Goal: Information Seeking & Learning: Learn about a topic

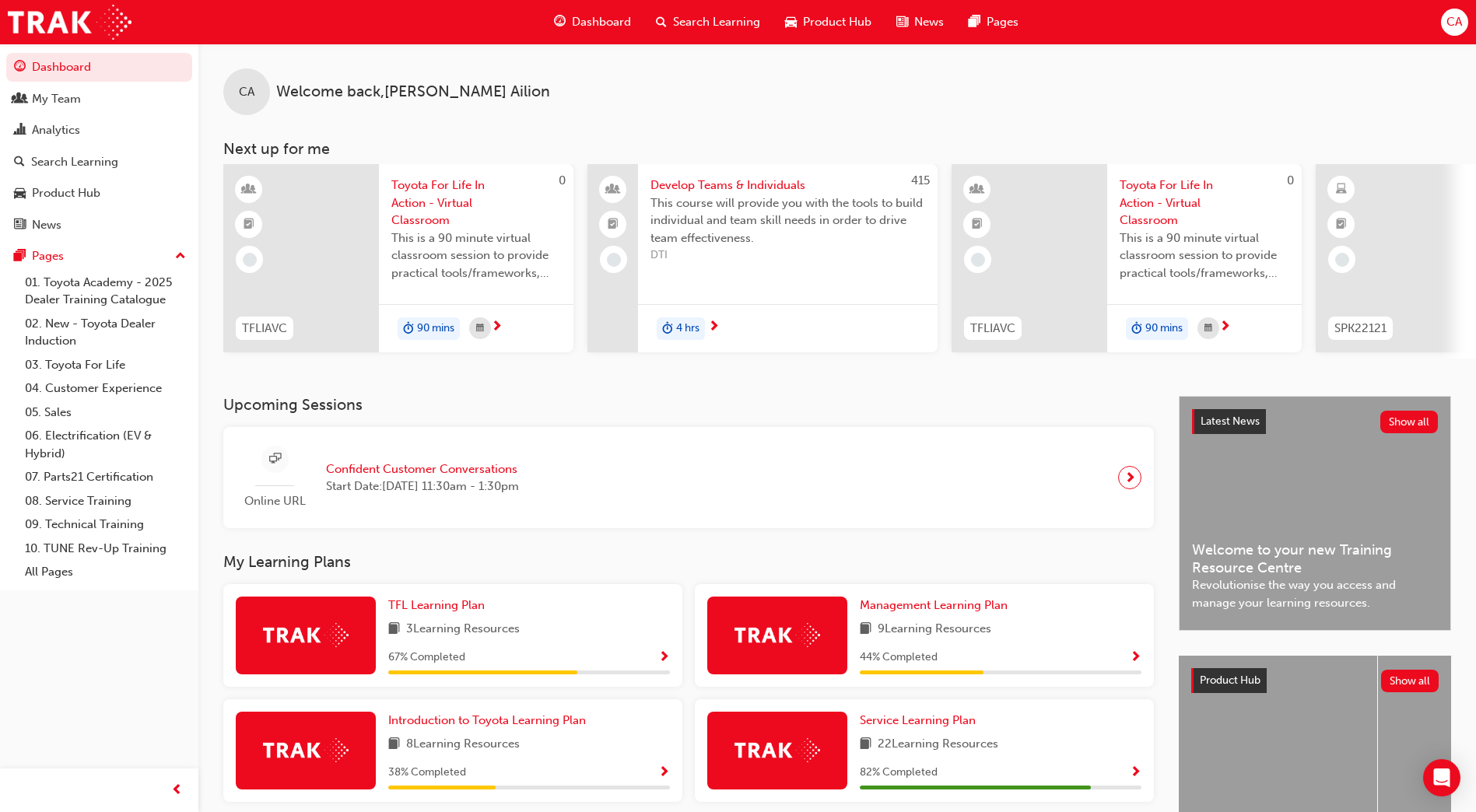
click at [711, 22] on span "Search Learning" at bounding box center [716, 22] width 87 height 18
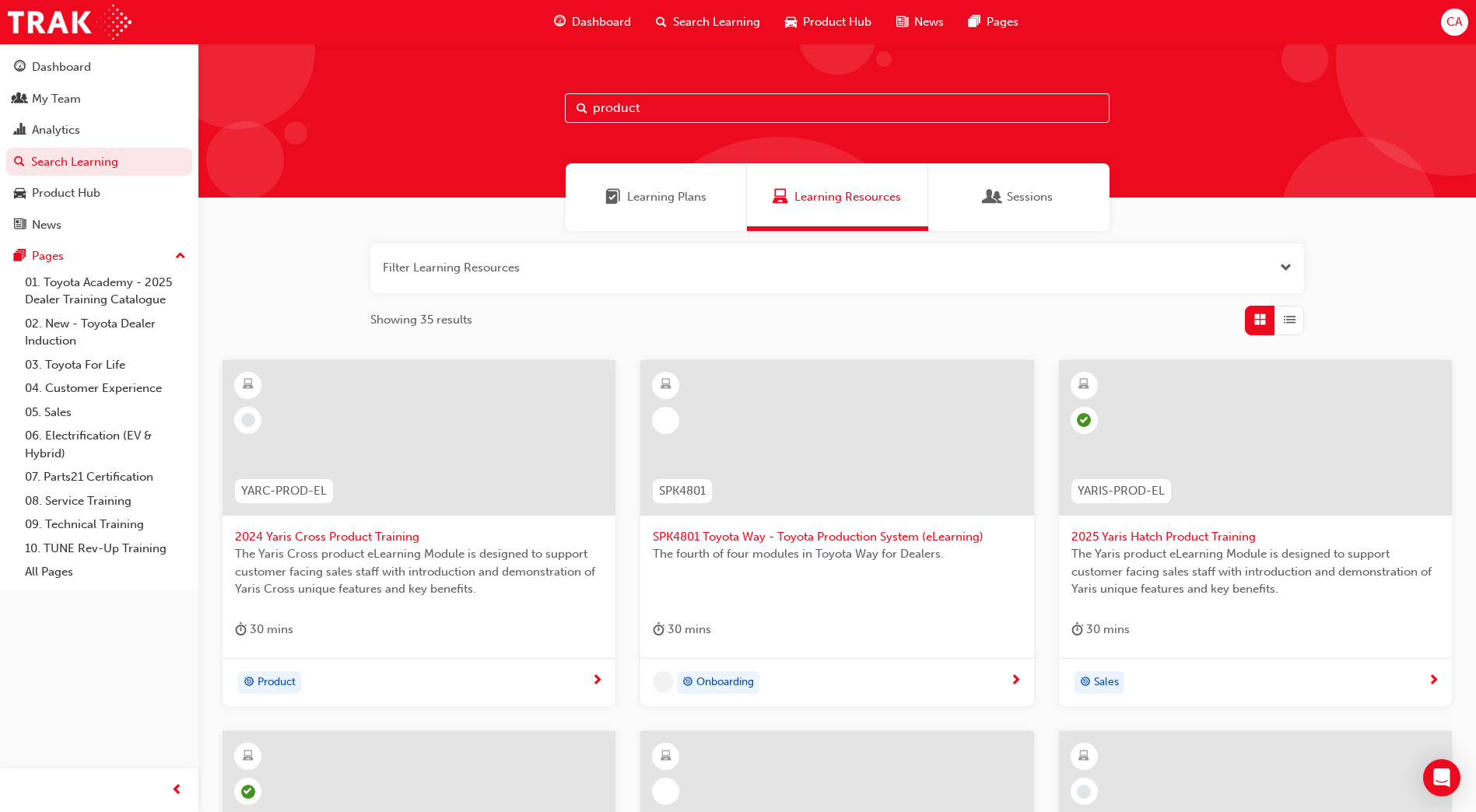
click at [711, 113] on input "product" at bounding box center [837, 108] width 545 height 30
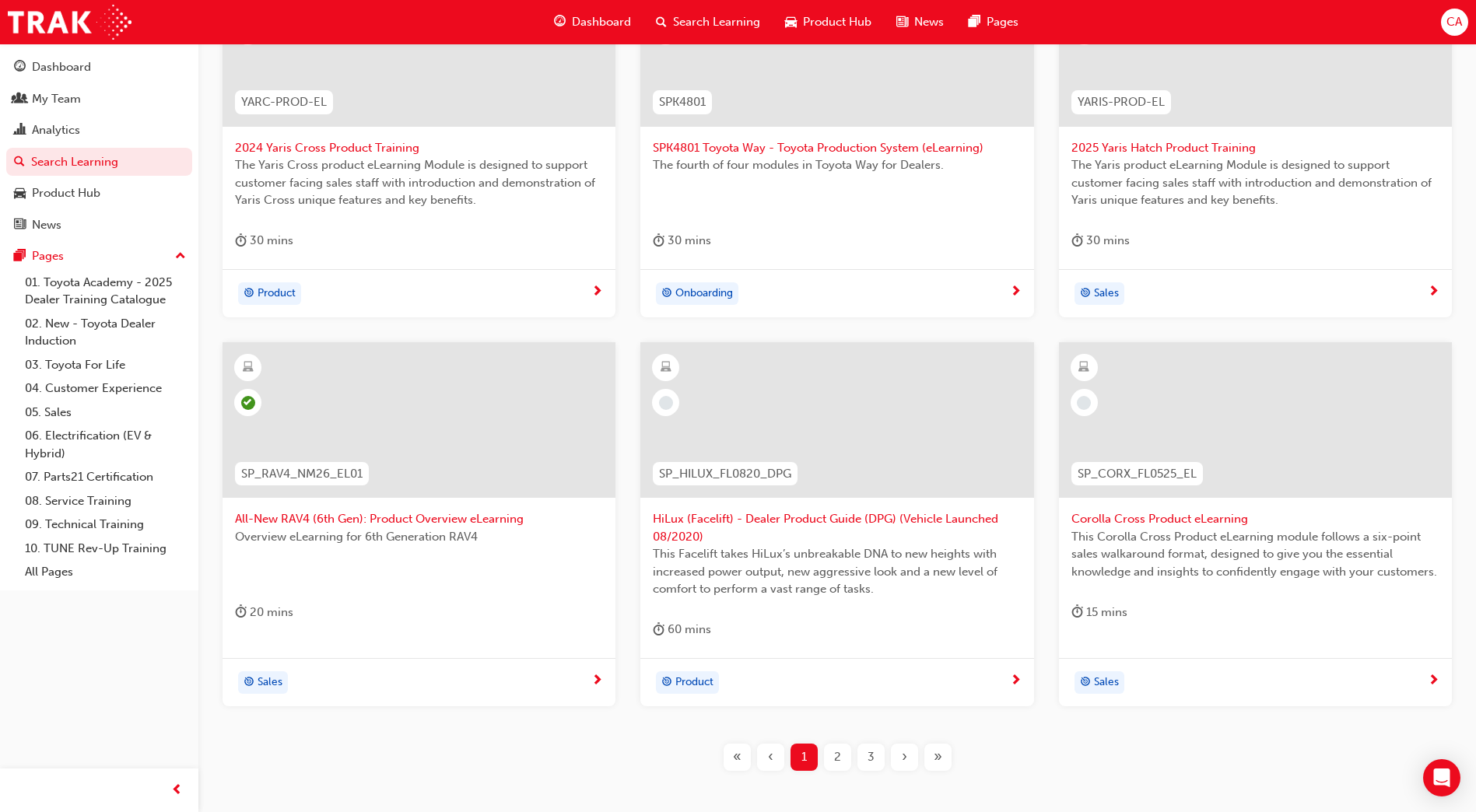
scroll to position [467, 0]
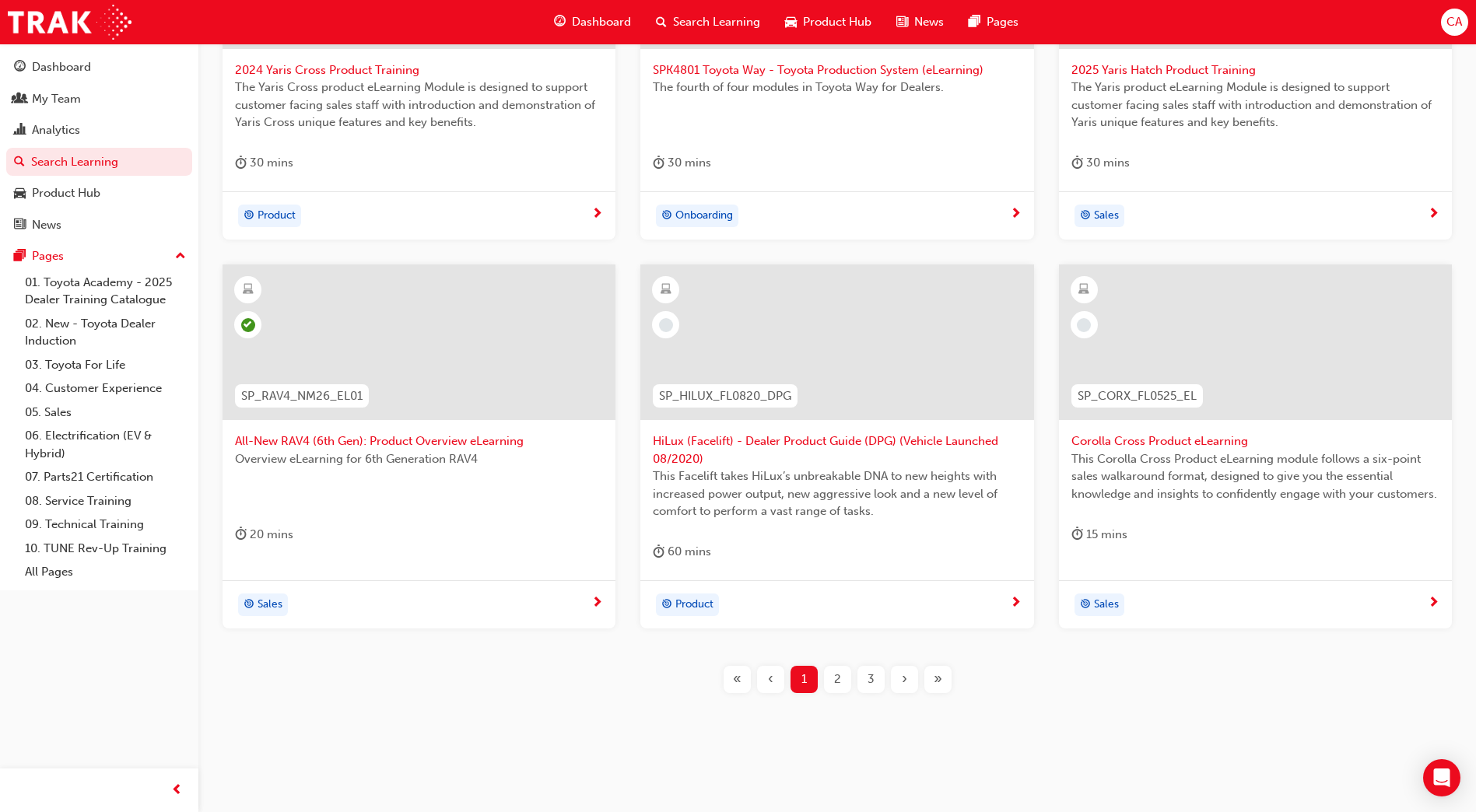
click at [835, 683] on span "2" at bounding box center [837, 680] width 7 height 18
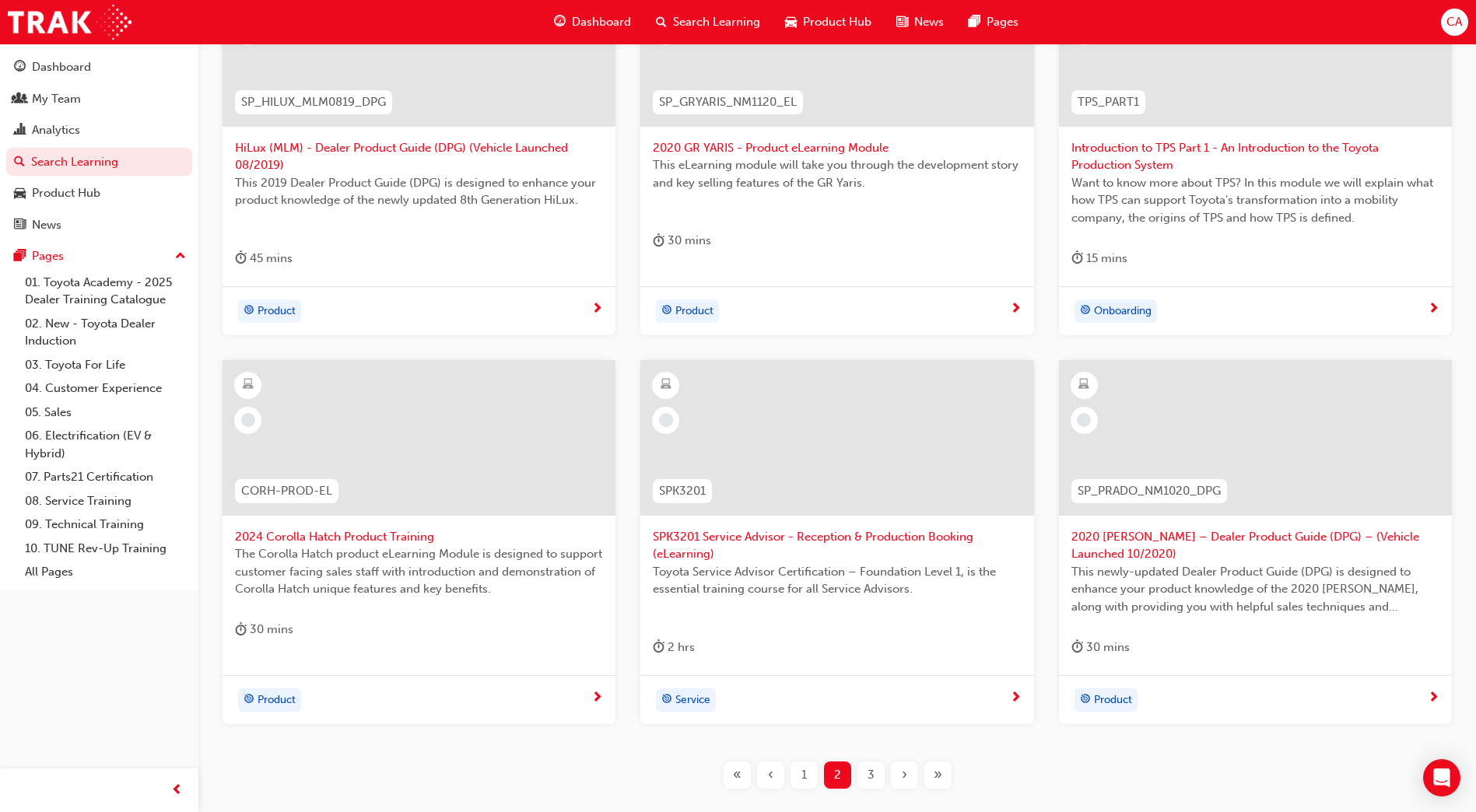
scroll to position [467, 0]
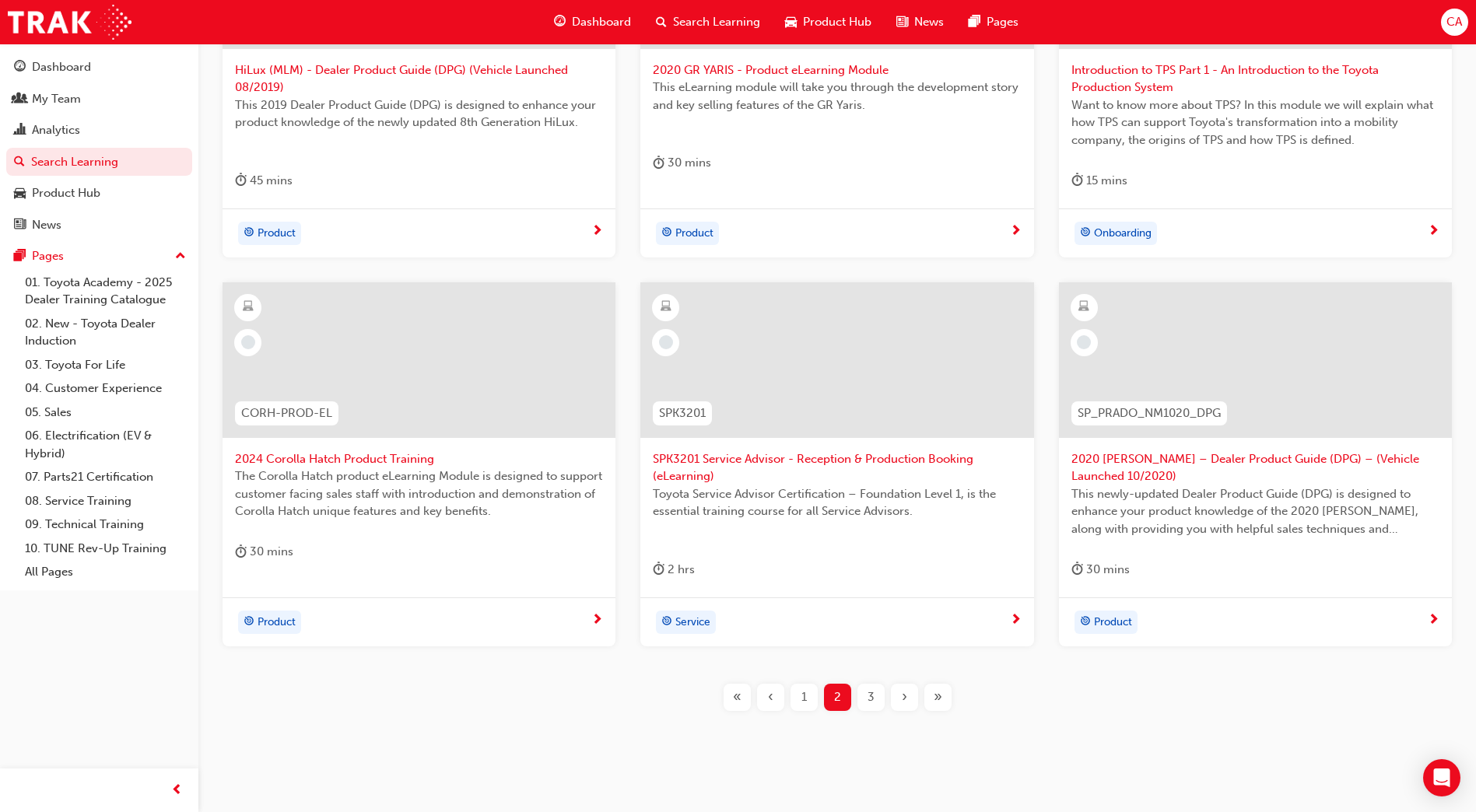
click at [873, 698] on span "3" at bounding box center [872, 698] width 7 height 18
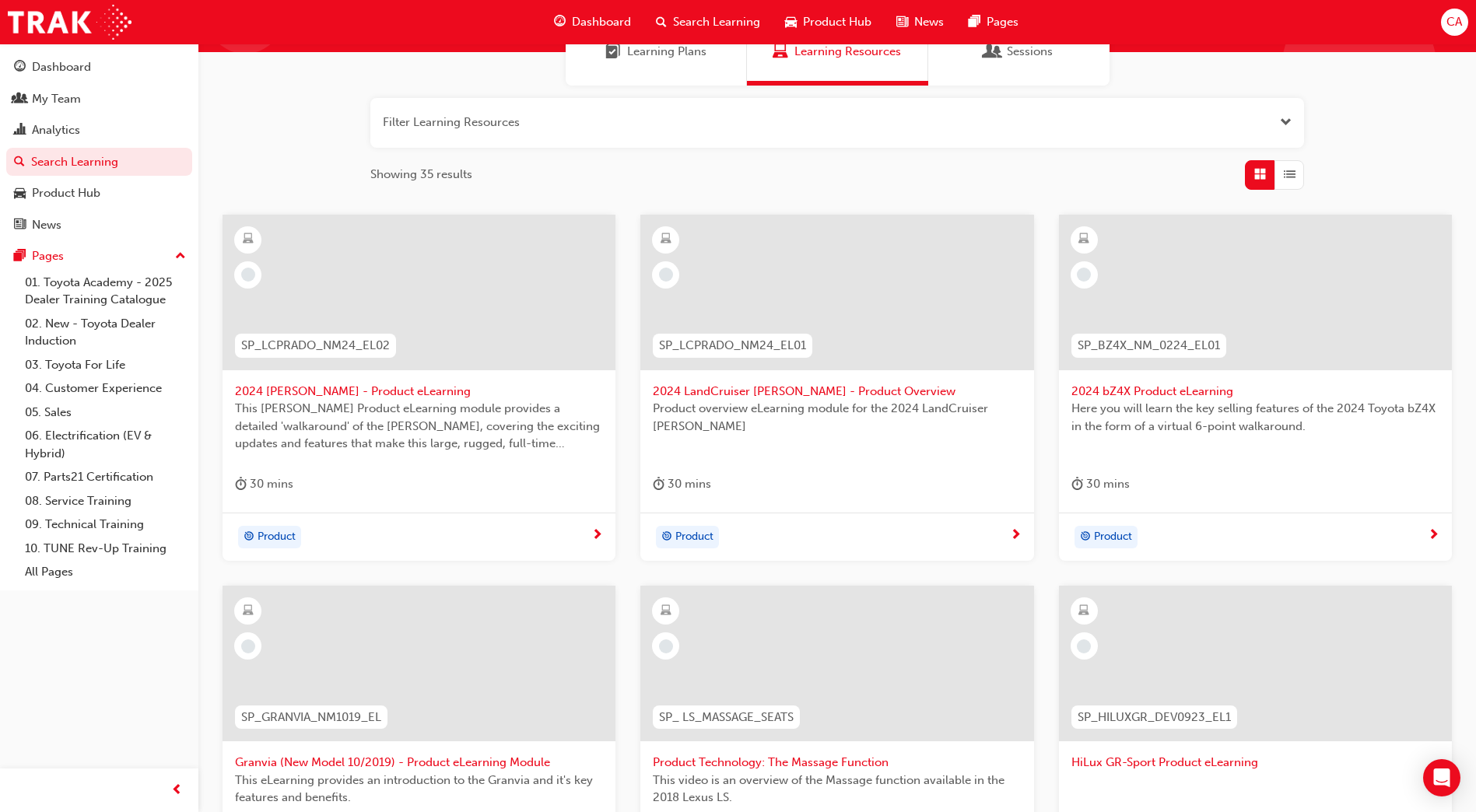
scroll to position [301, 0]
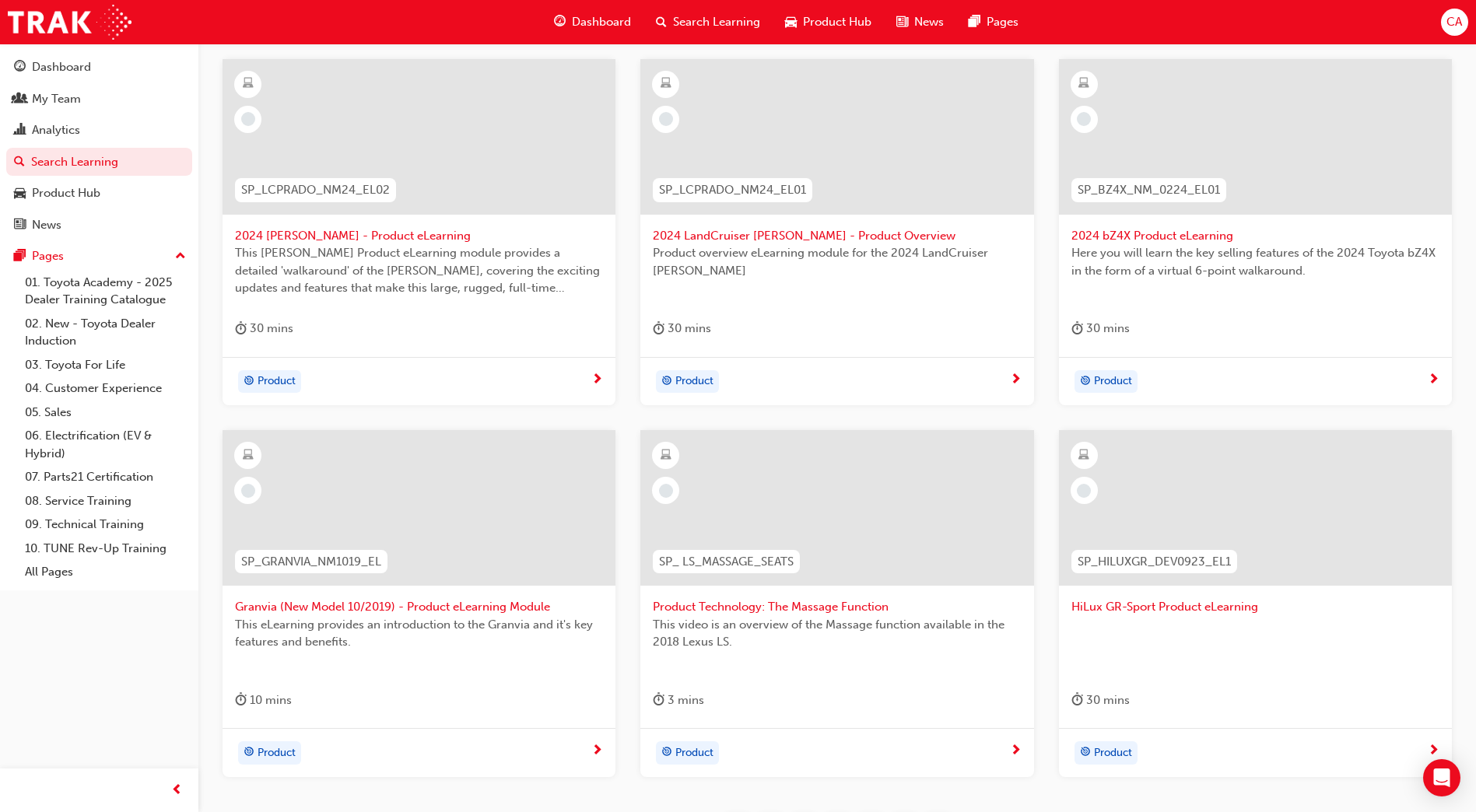
click at [854, 501] on div at bounding box center [836, 507] width 393 height 156
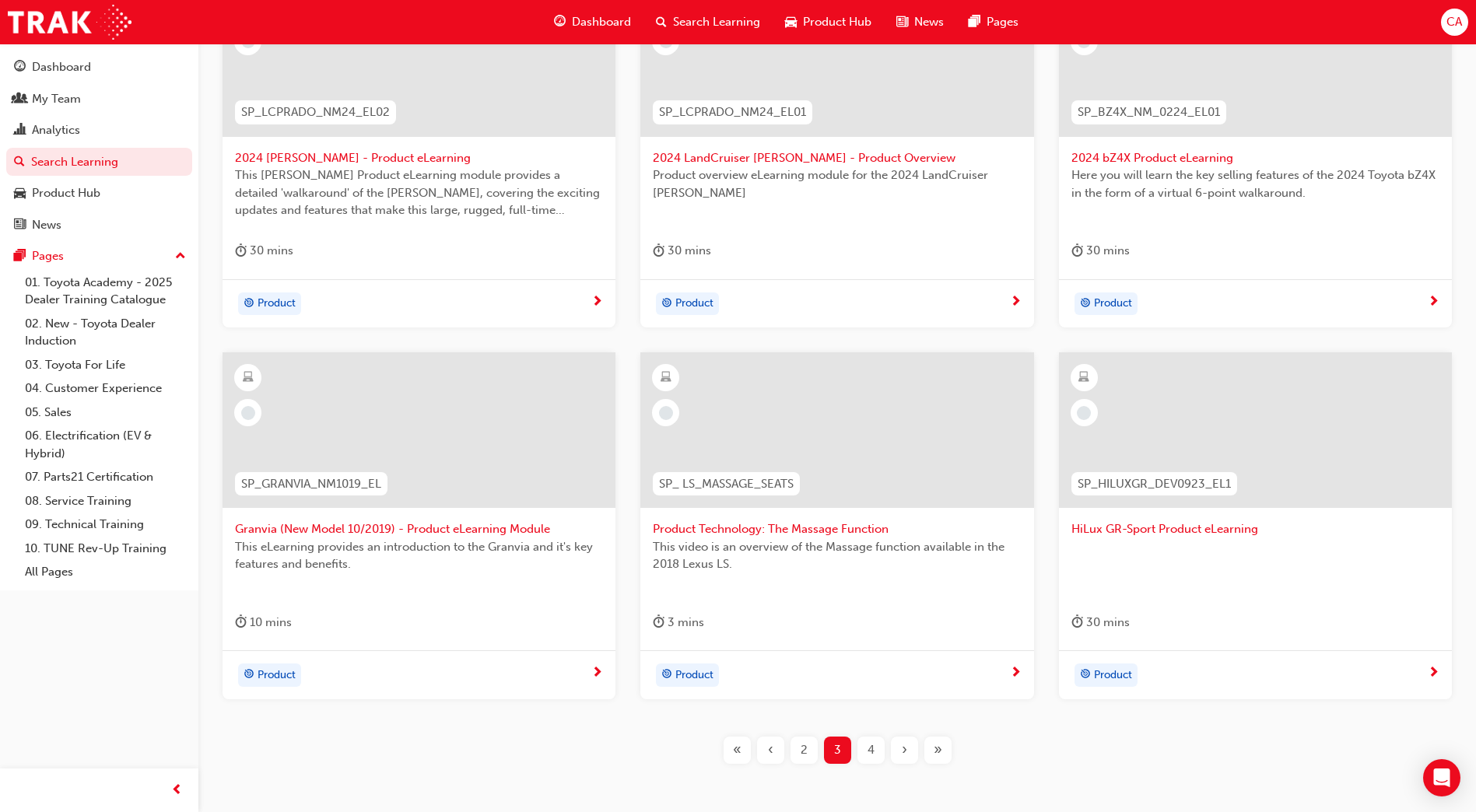
scroll to position [457, 0]
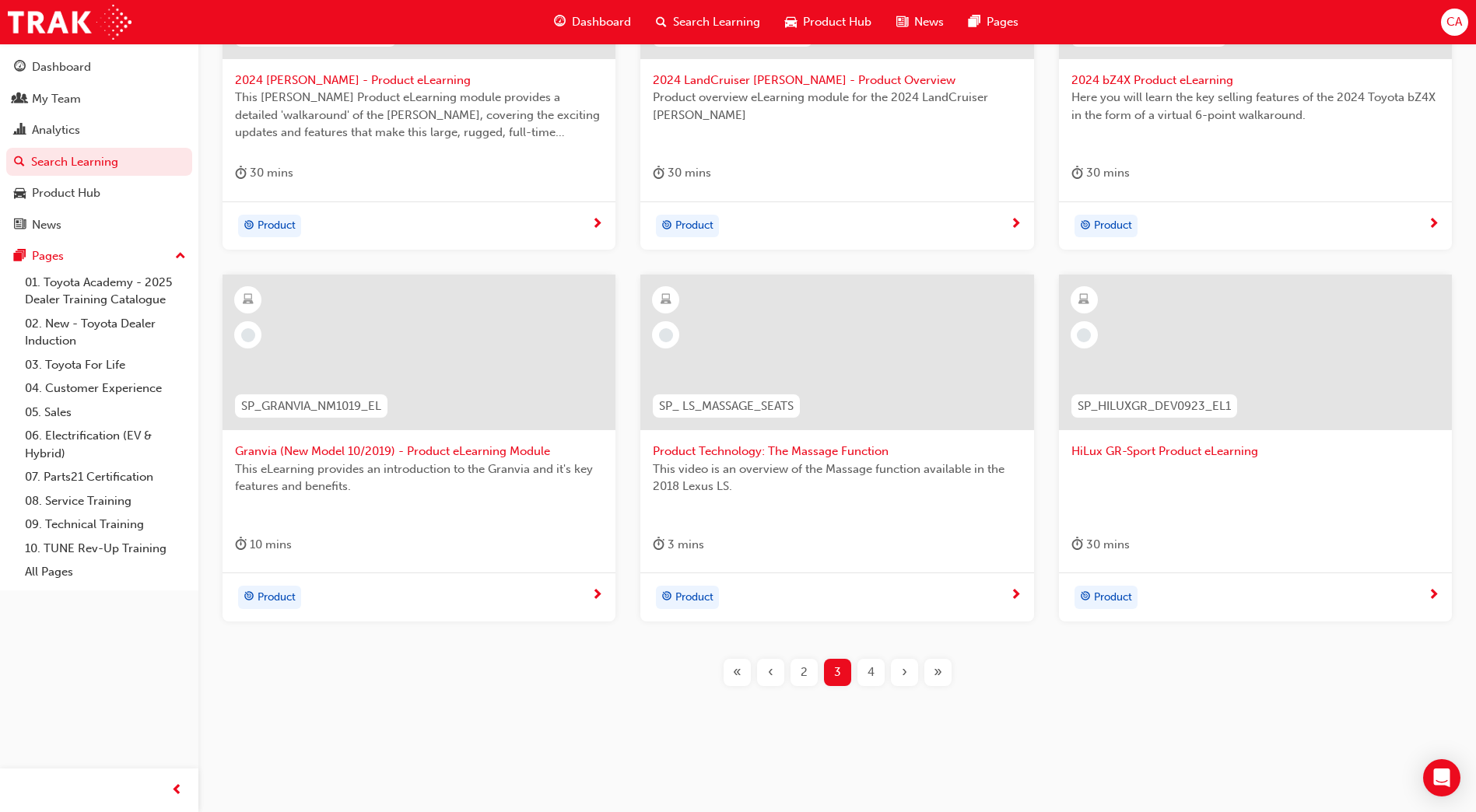
click at [868, 672] on span "4" at bounding box center [872, 673] width 7 height 18
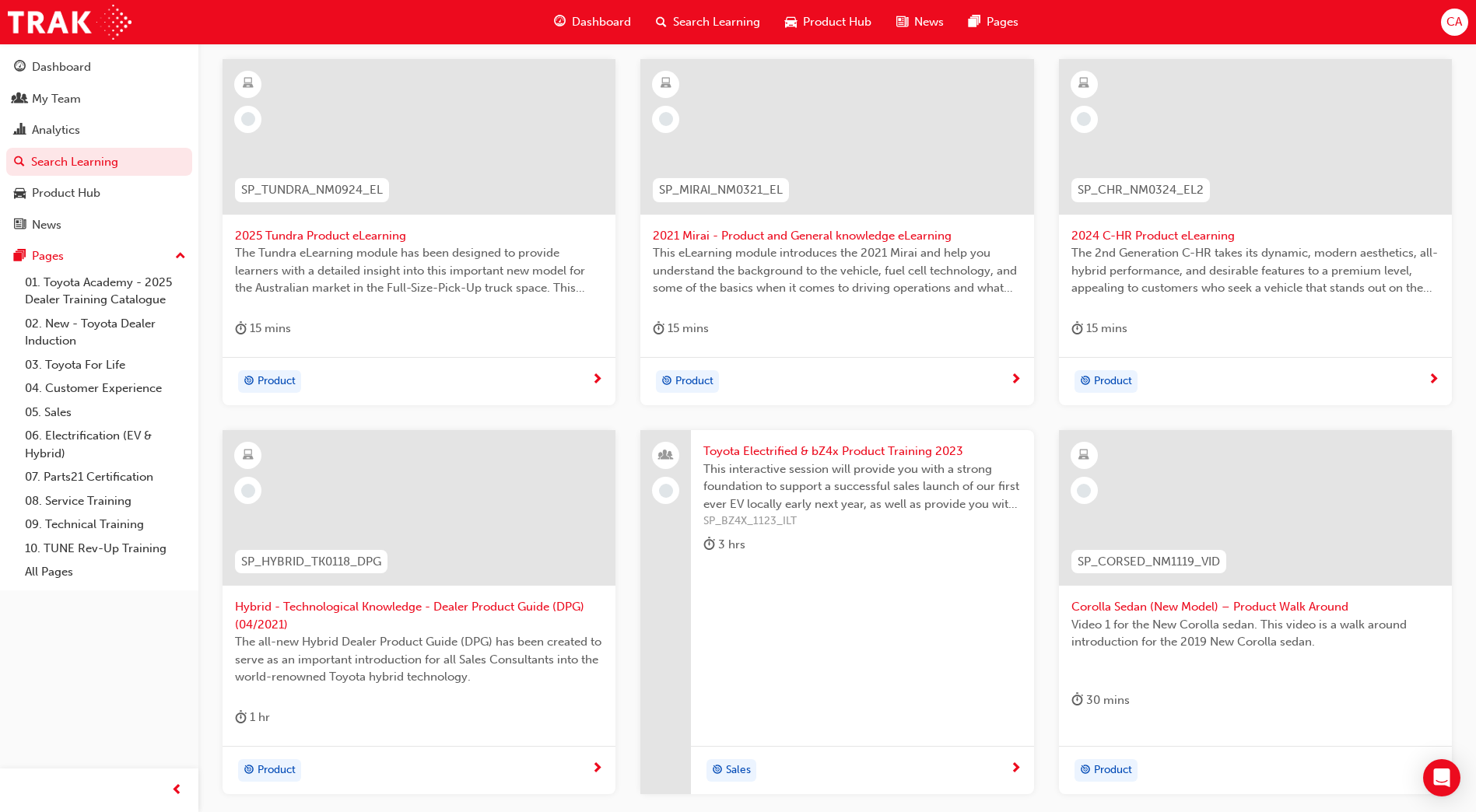
scroll to position [379, 0]
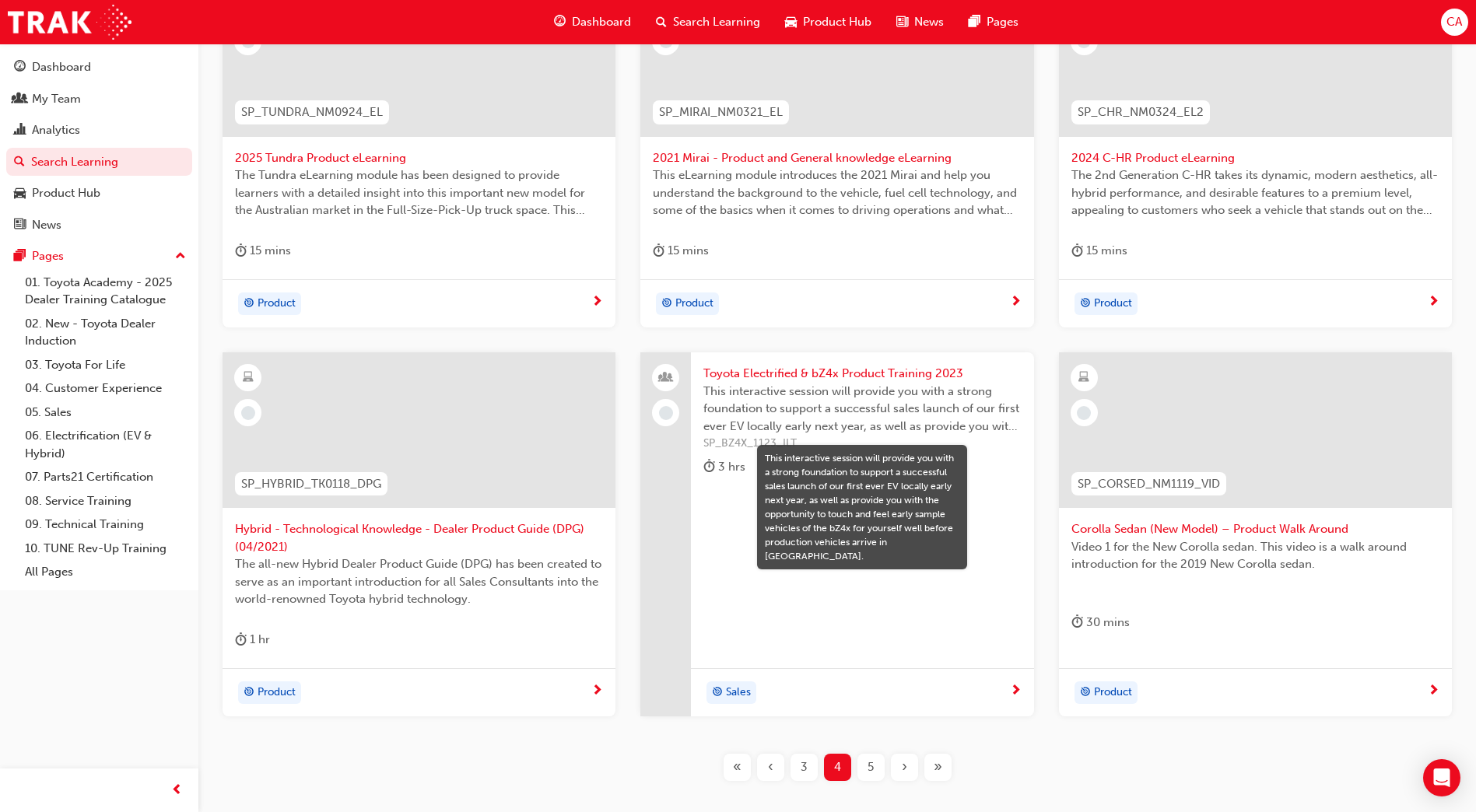
click at [872, 765] on span "5" at bounding box center [871, 767] width 6 height 18
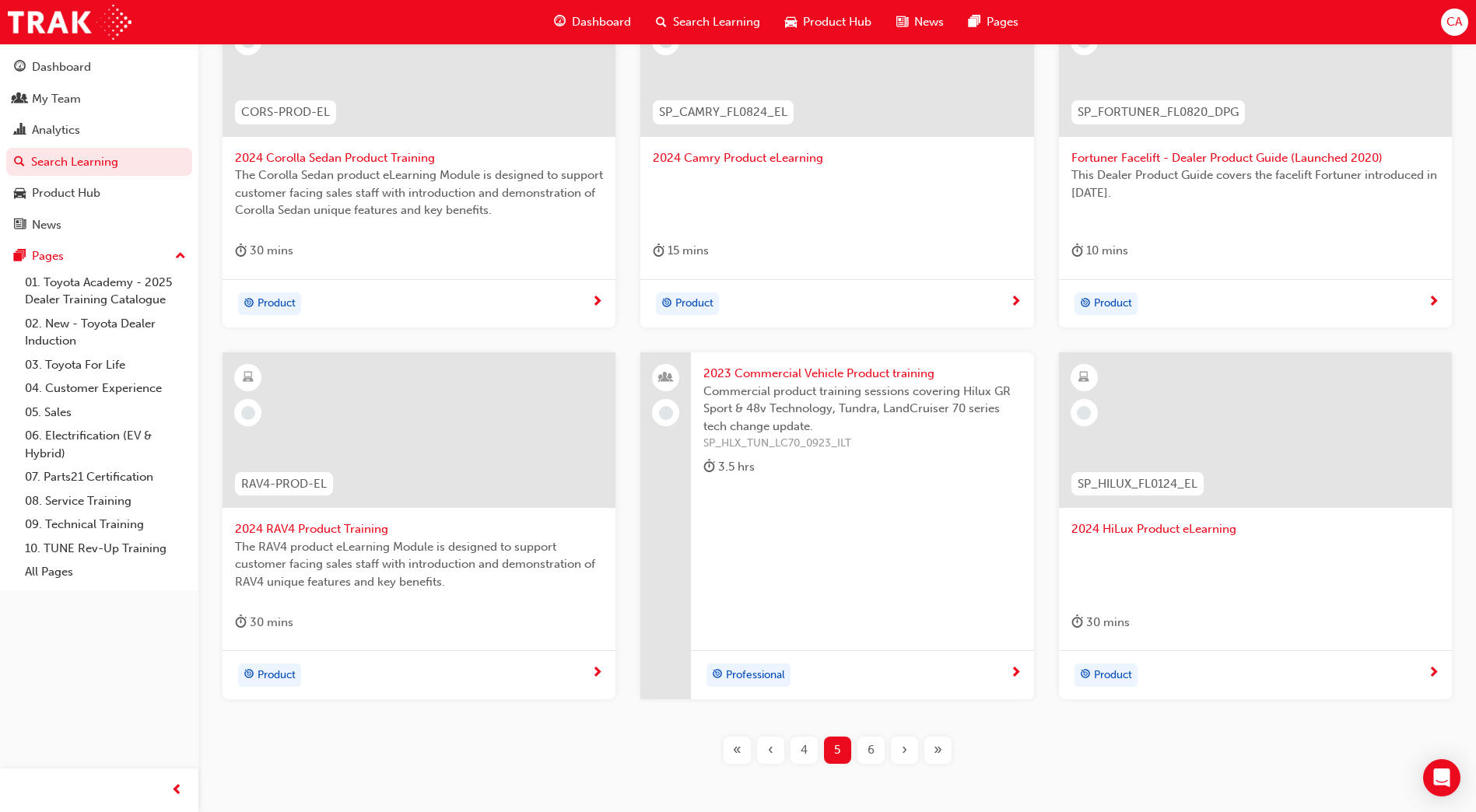
click at [872, 749] on span "6" at bounding box center [872, 750] width 7 height 18
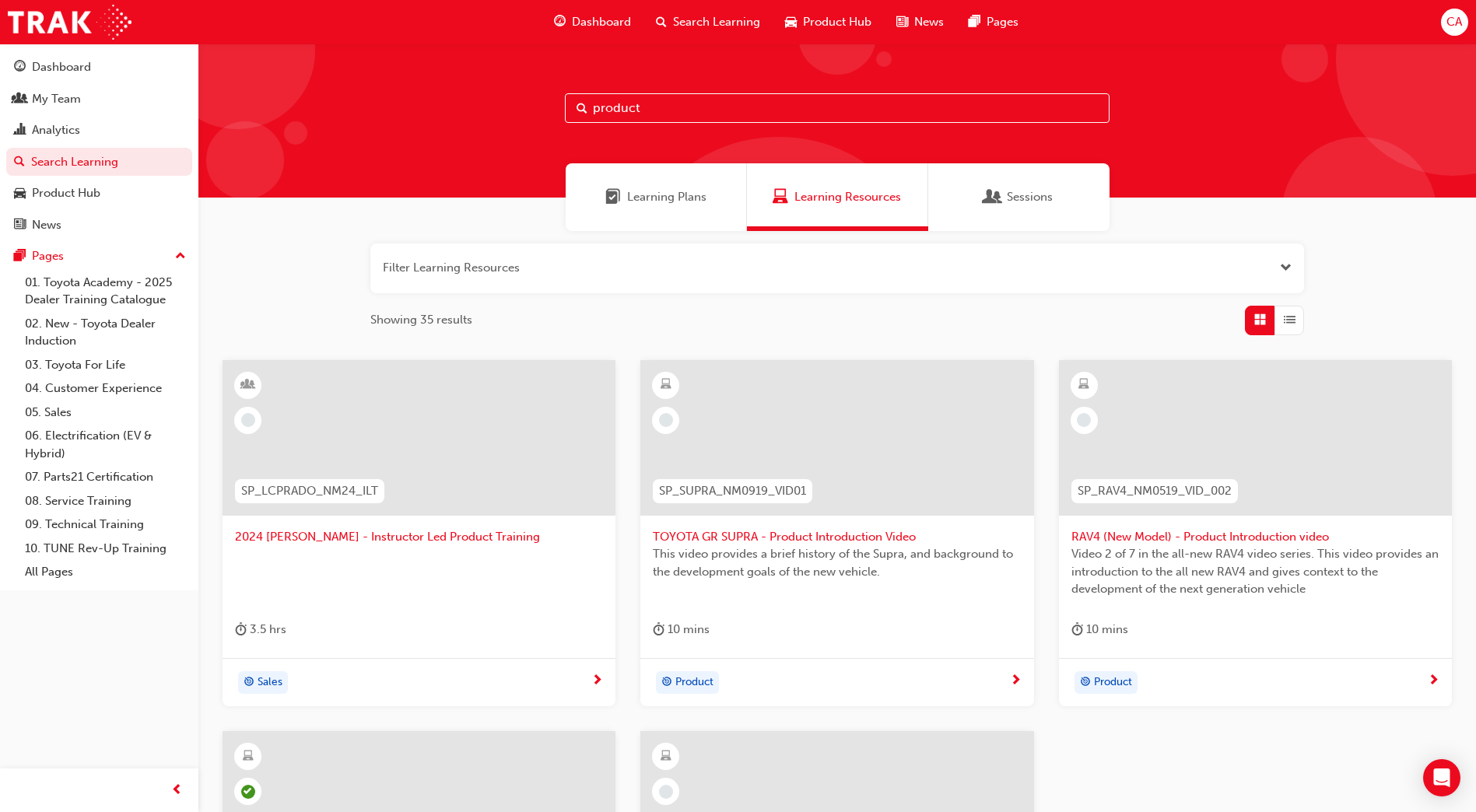
drag, startPoint x: 668, startPoint y: 113, endPoint x: 498, endPoint y: 129, distance: 170.8
click at [498, 129] on div "product" at bounding box center [837, 120] width 1277 height 154
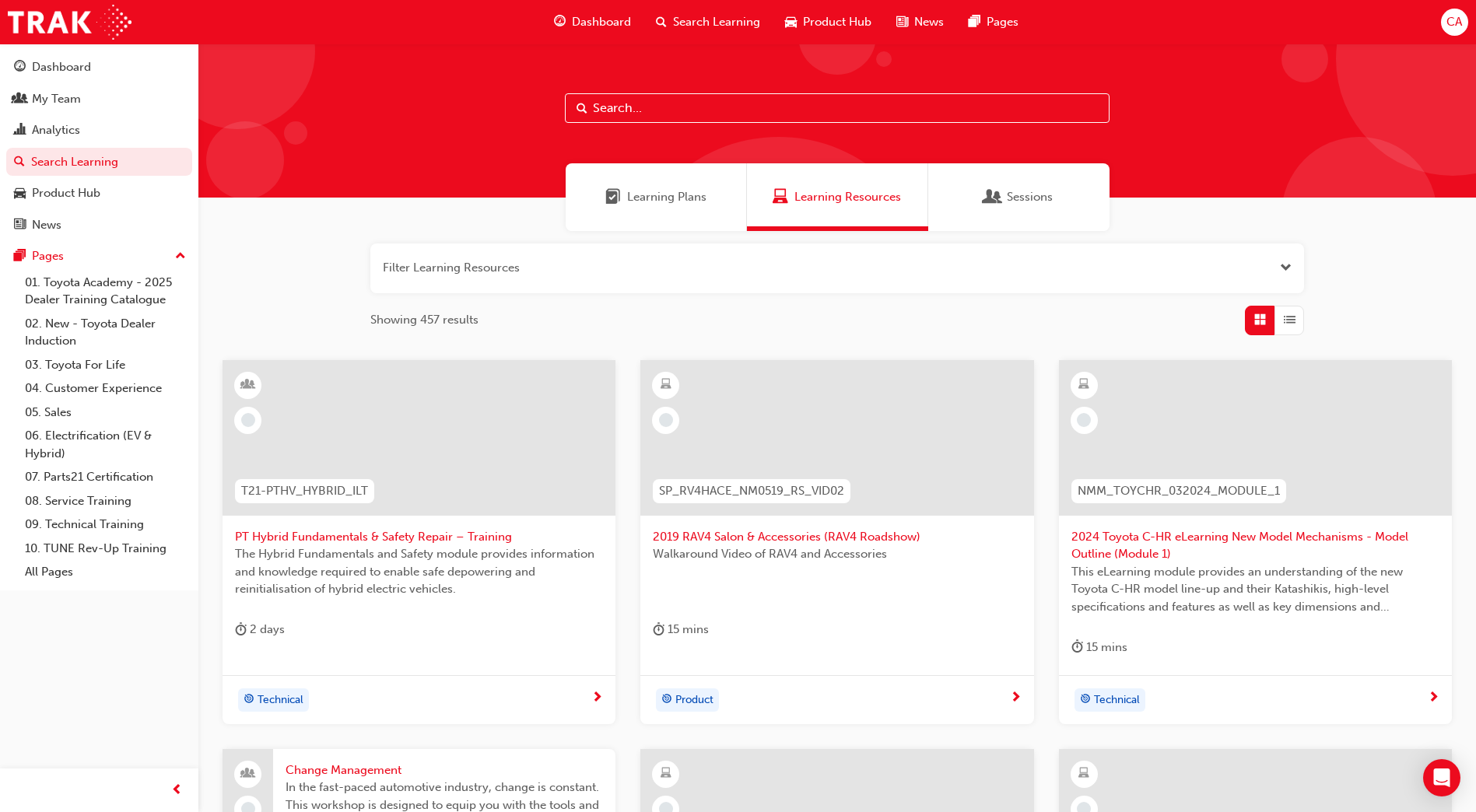
click at [630, 109] on input "text" at bounding box center [837, 108] width 545 height 30
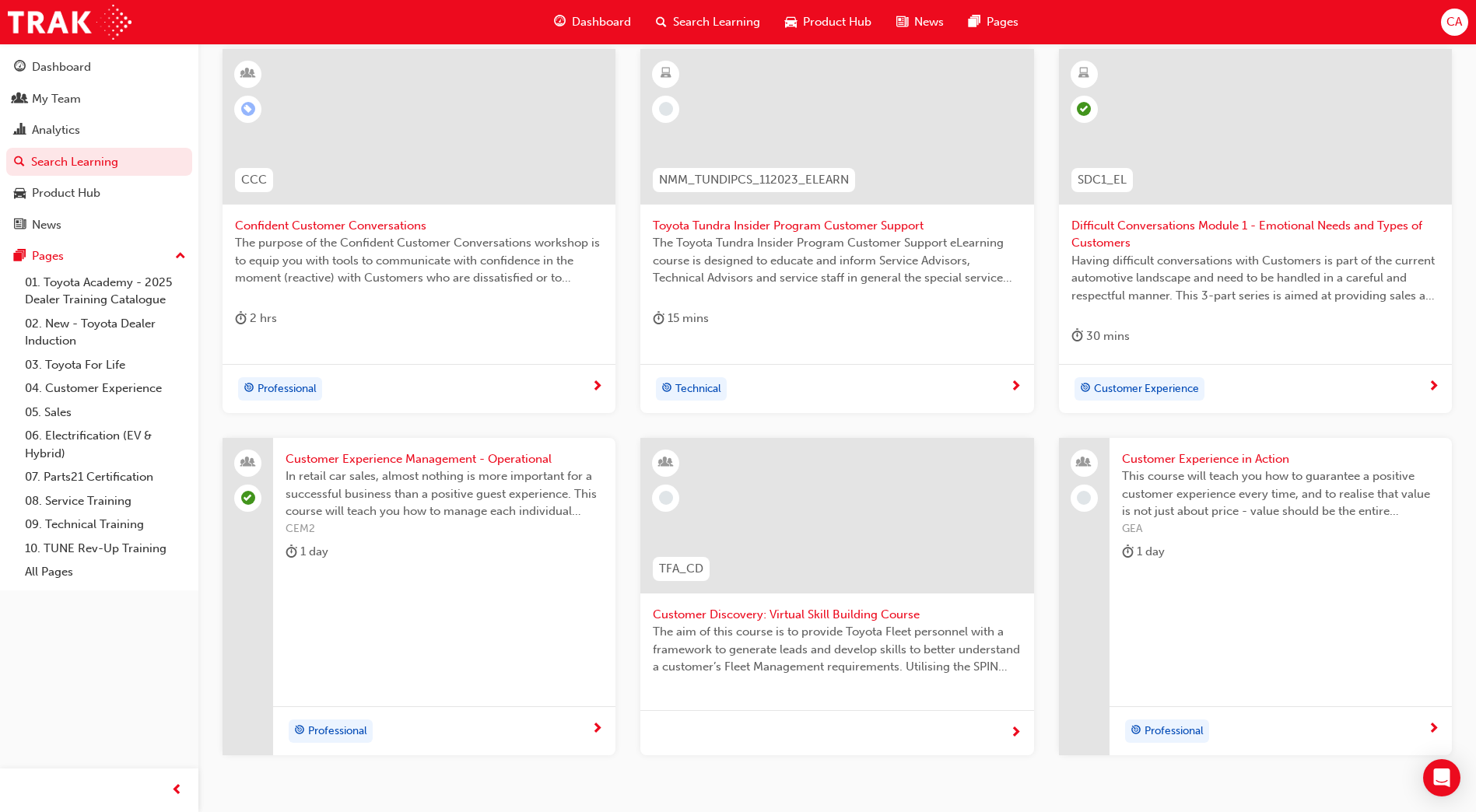
scroll to position [406, 0]
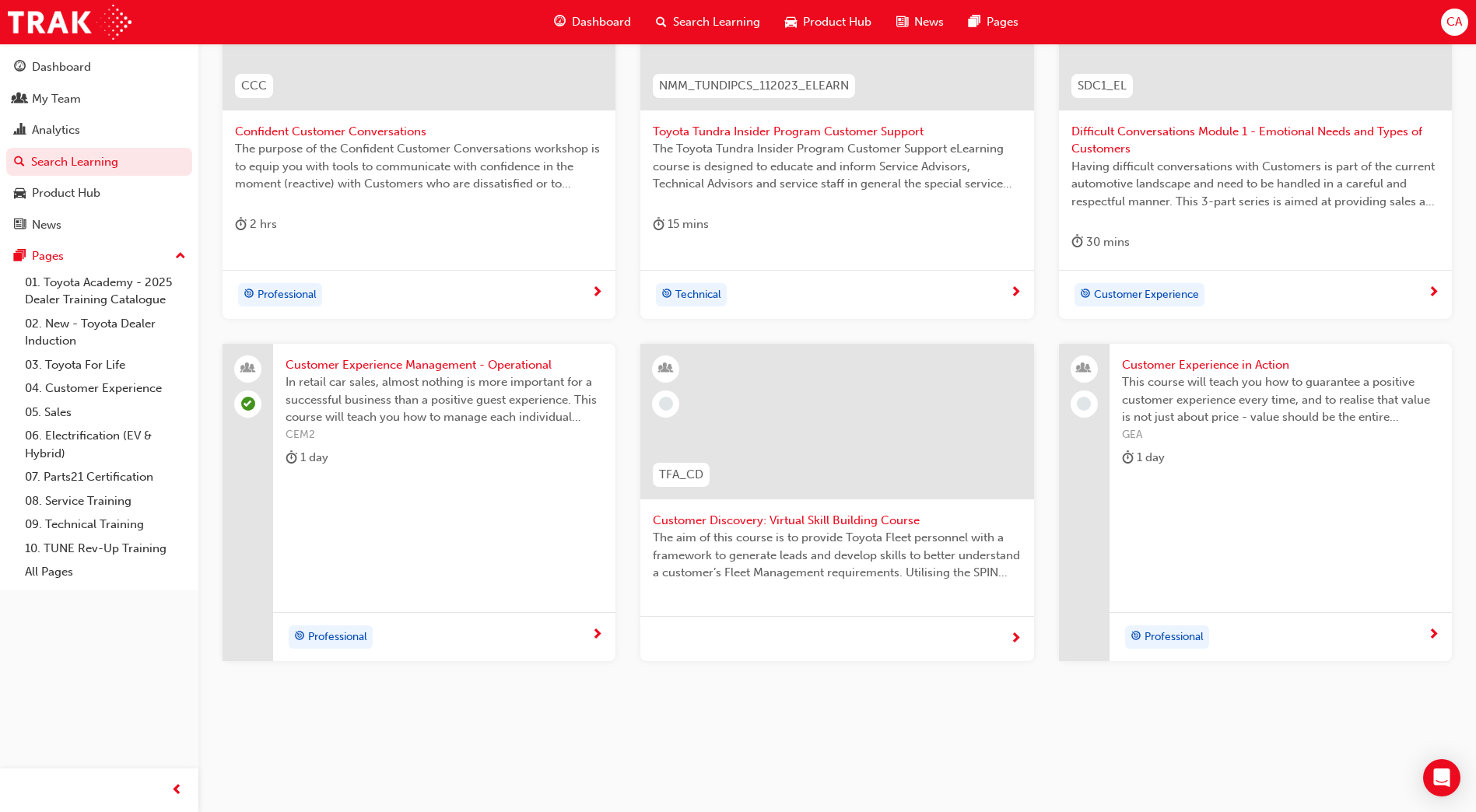
type input "customer"
click at [1224, 361] on span "Customer Experience in Action" at bounding box center [1280, 365] width 318 height 18
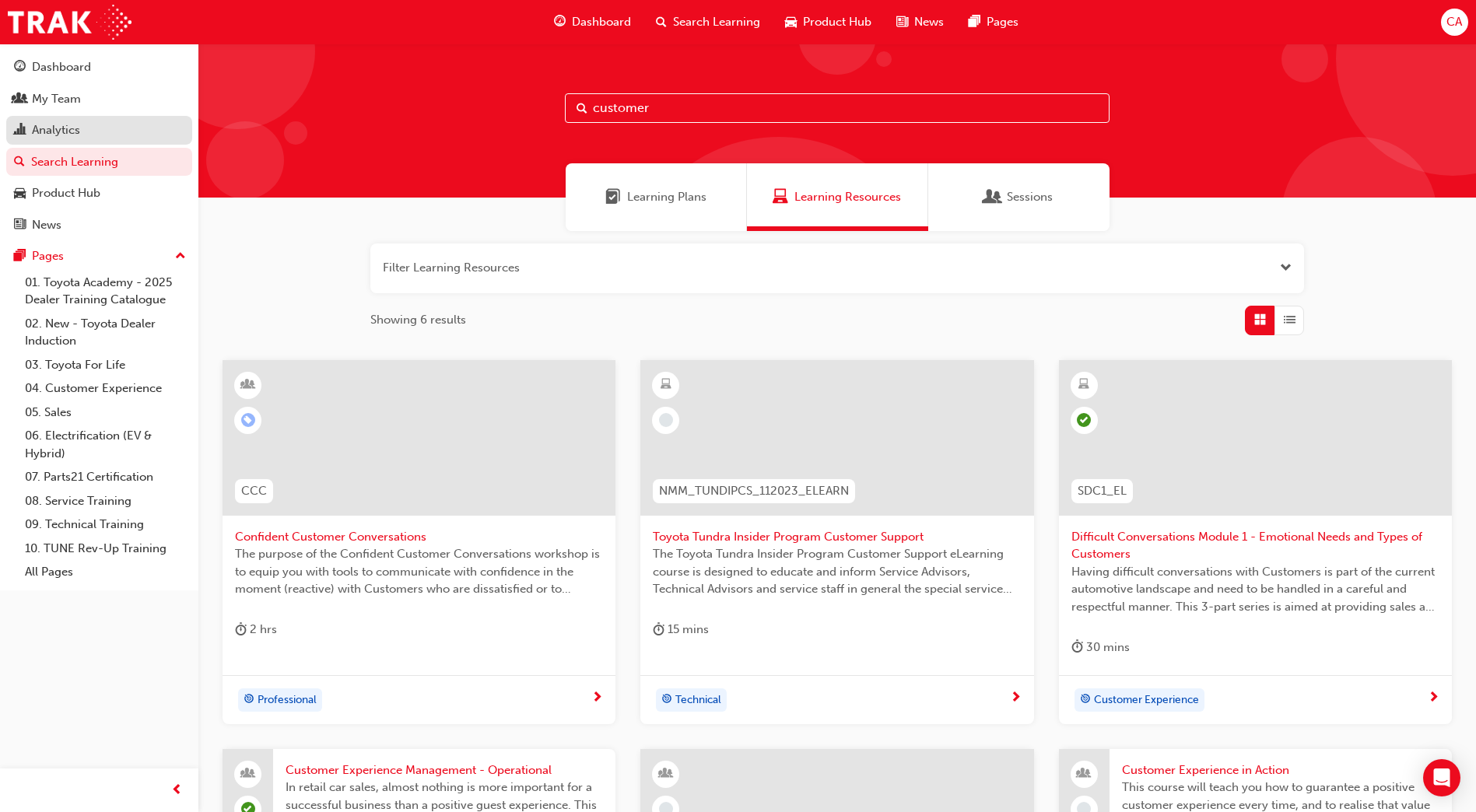
click at [65, 129] on div "Analytics" at bounding box center [56, 130] width 49 height 18
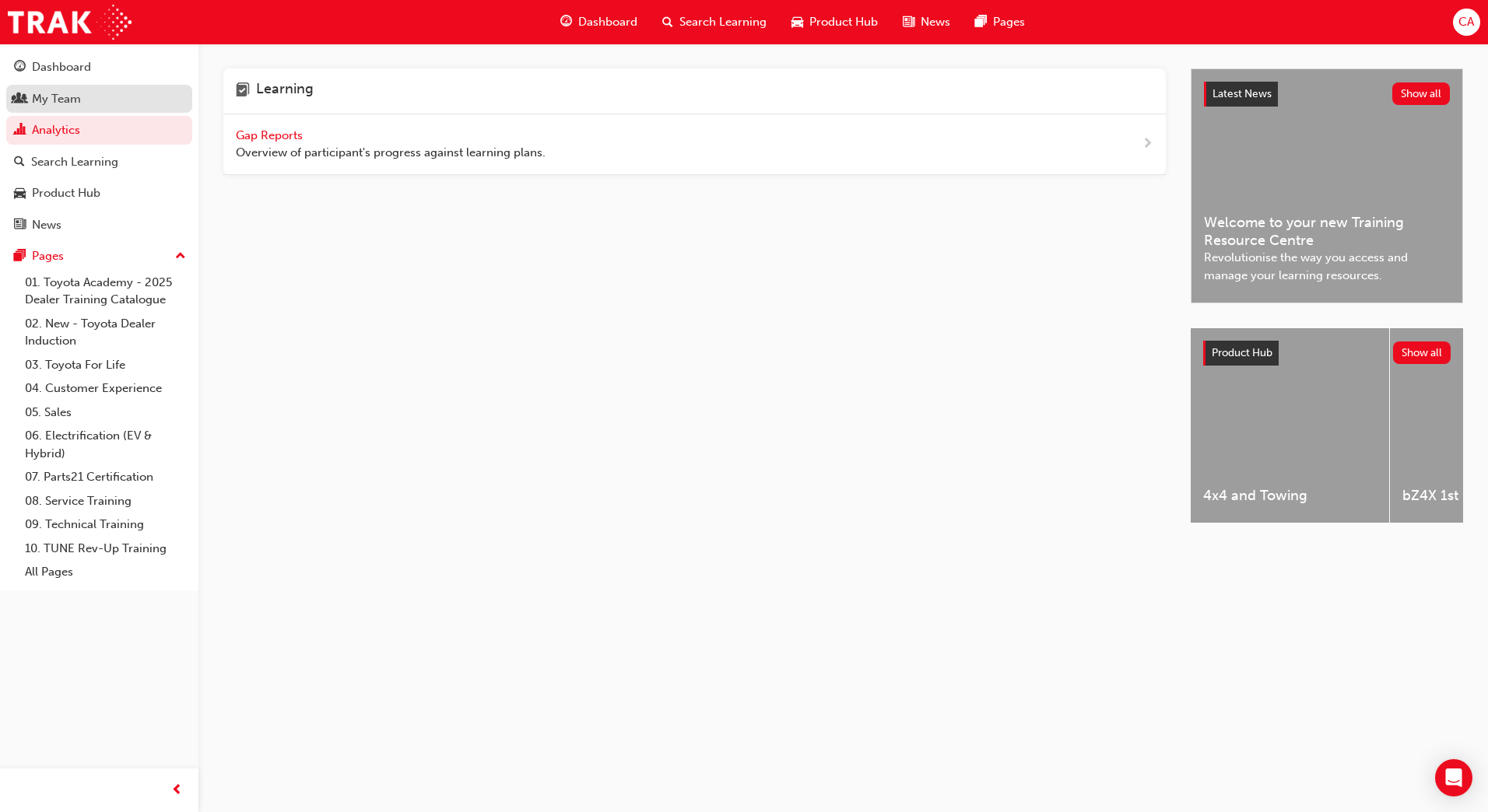
click at [85, 97] on div "My Team" at bounding box center [99, 99] width 170 height 20
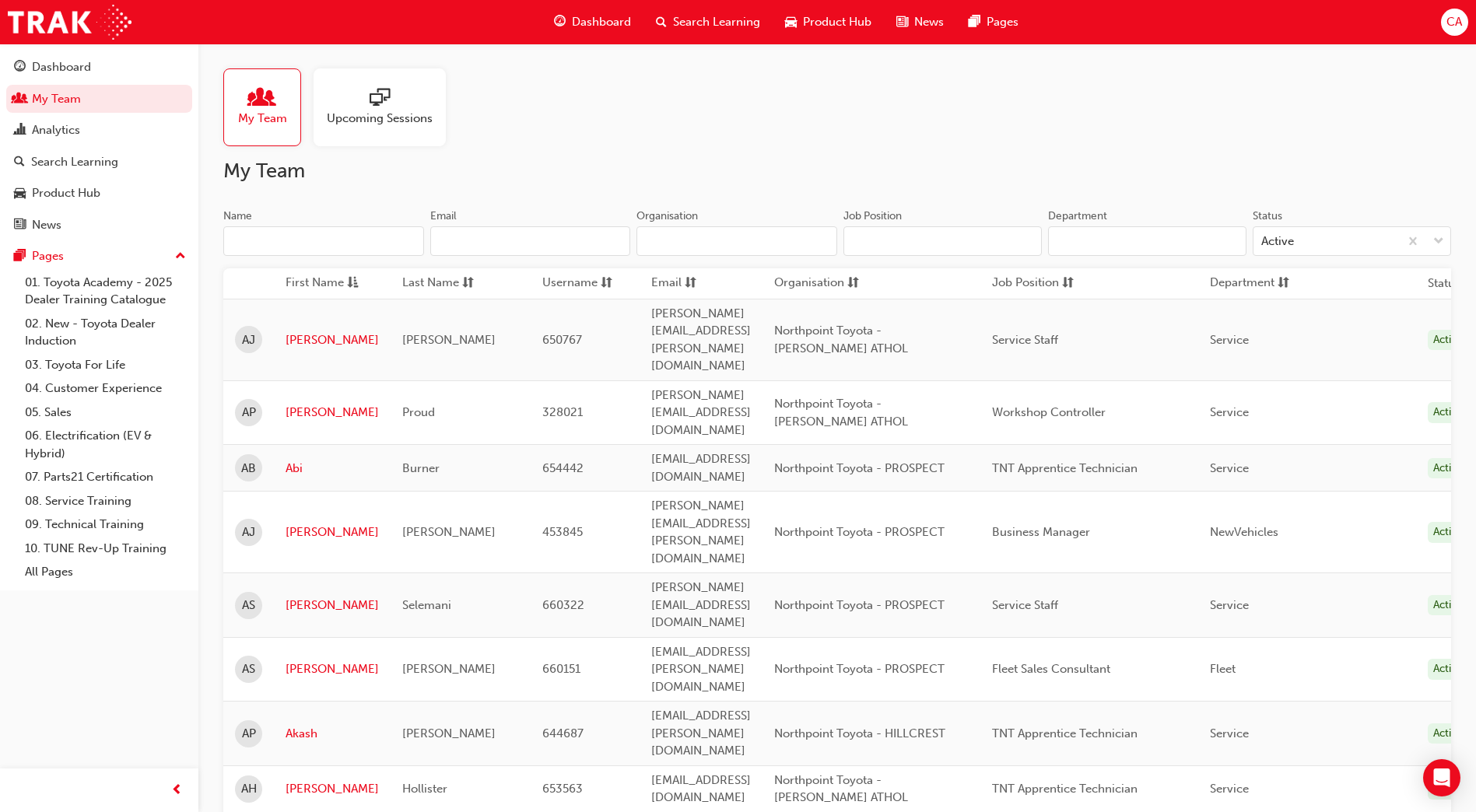
click at [1460, 26] on span "CA" at bounding box center [1454, 22] width 15 height 18
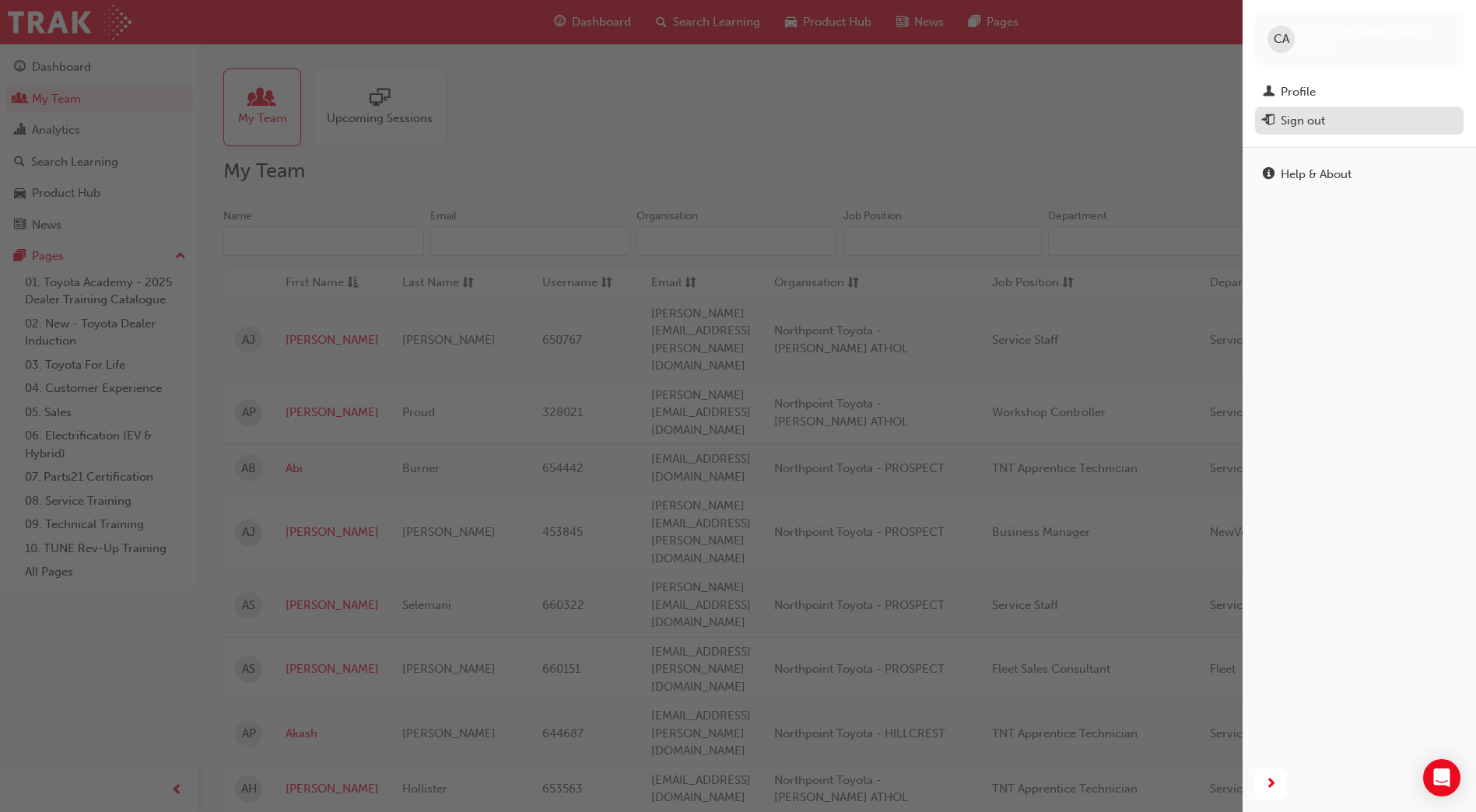
click at [1301, 116] on div "Sign out" at bounding box center [1302, 121] width 44 height 18
